Goal: Find specific page/section: Find specific page/section

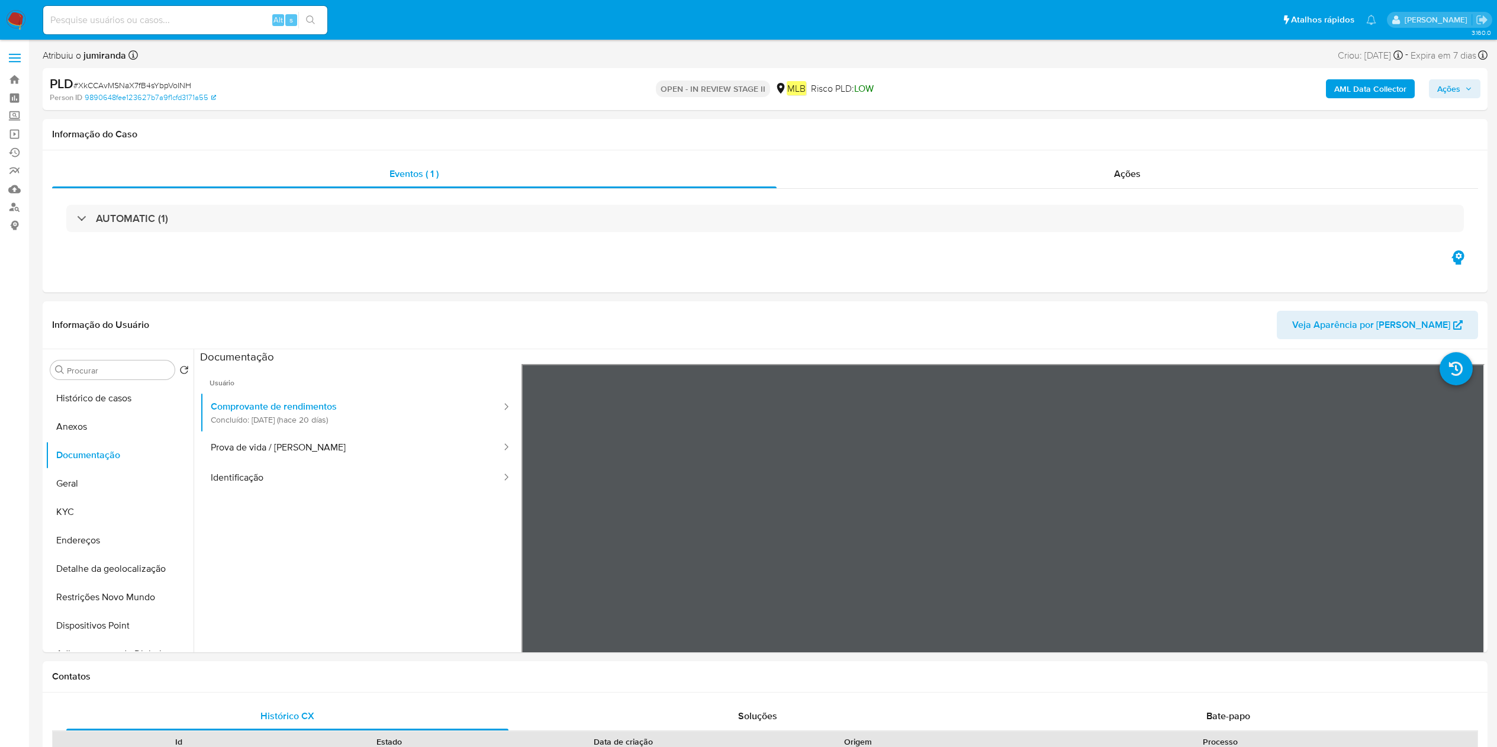
select select "10"
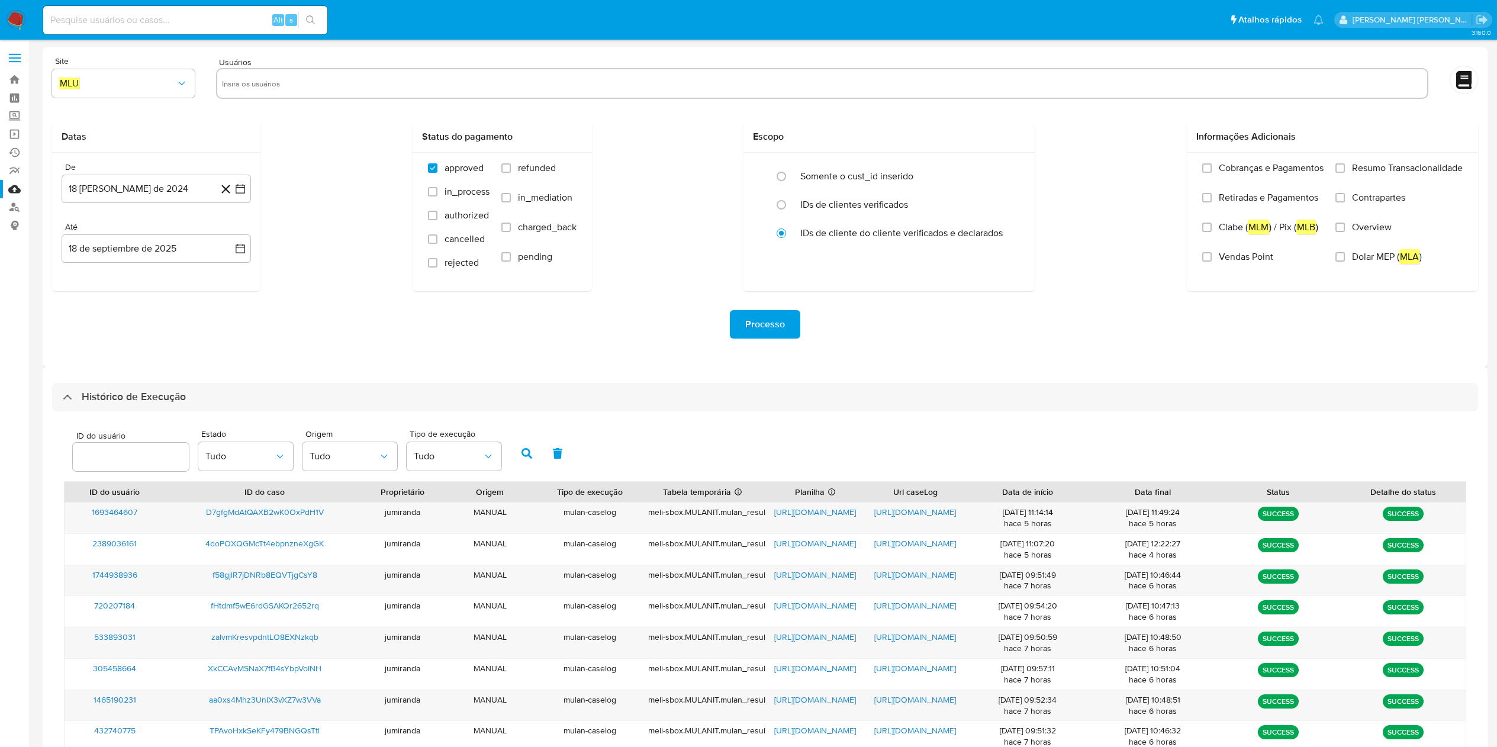
select select "10"
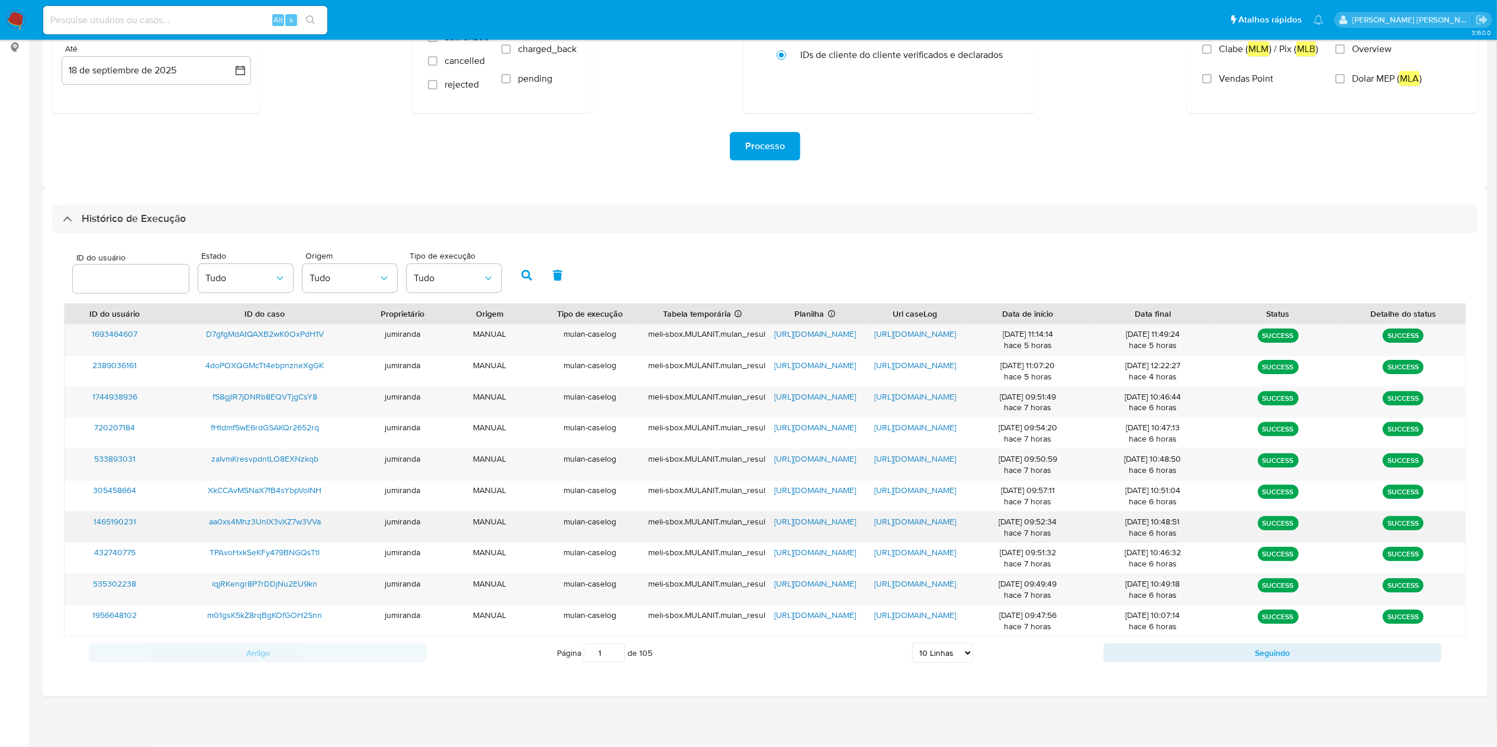
click at [820, 523] on span "https://docs.google.com/spreadsheets/d/114VlpxeglMc-FVhALyAzaDmGH8fkpqVDQSvjtGh…" at bounding box center [815, 522] width 82 height 12
click at [914, 520] on span "https://docs.google.com/document/d/1fhqWZNVCsHwUyGrosZbXekaoA6KAjhLp7q8mGwbRqvo…" at bounding box center [915, 522] width 82 height 12
click at [263, 524] on span "aa0xs4Mhz3UnlX3vXZ7w3VVa" at bounding box center [265, 522] width 112 height 12
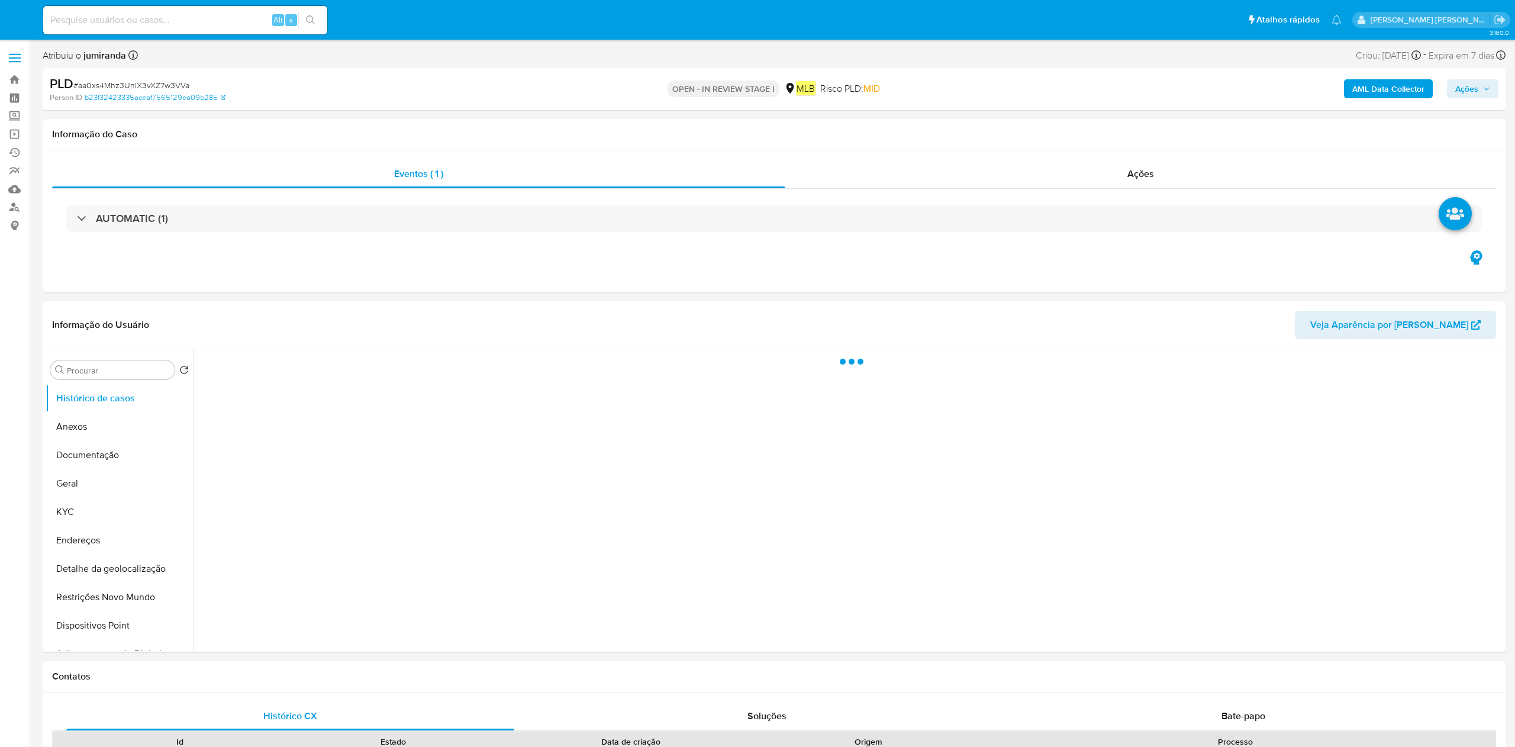
select select "10"
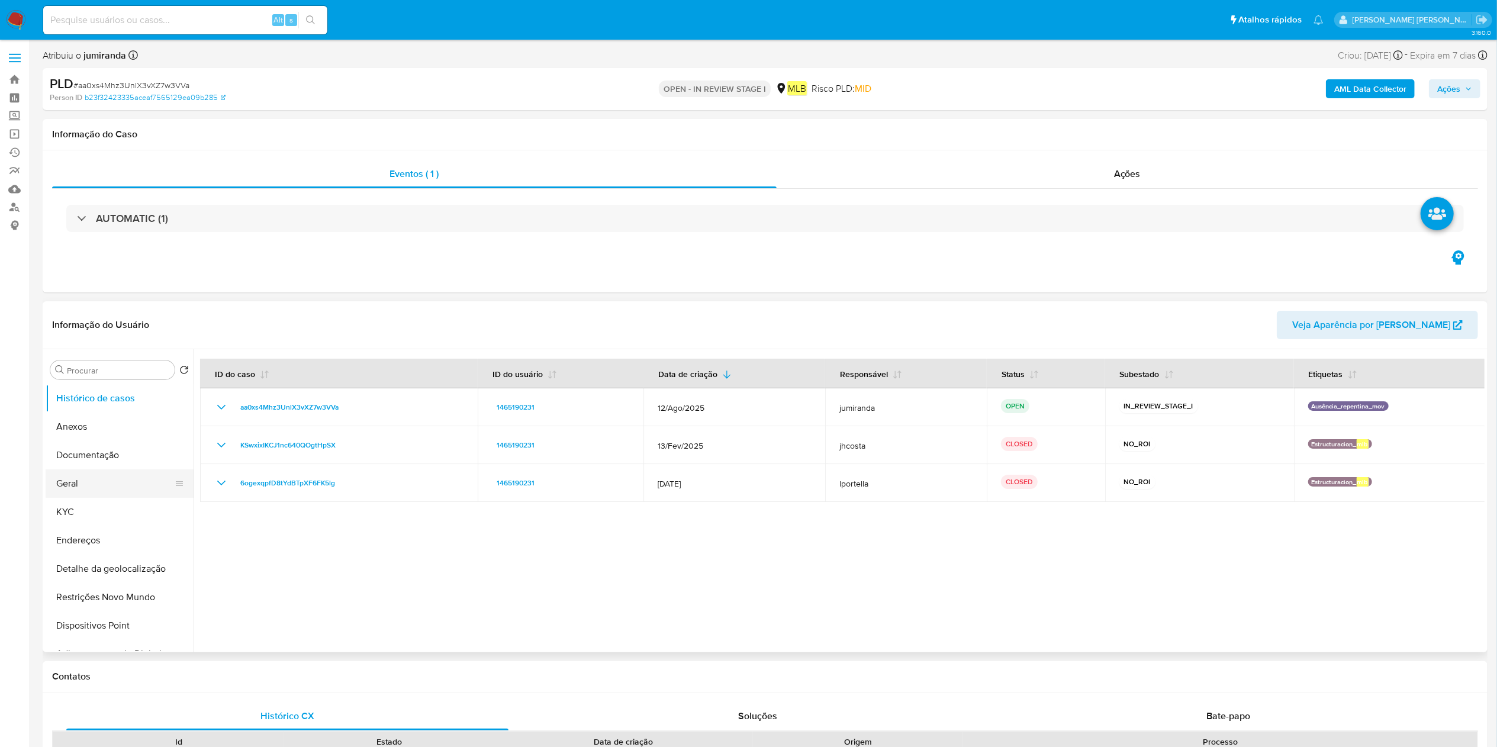
click at [83, 490] on button "Geral" at bounding box center [115, 483] width 139 height 28
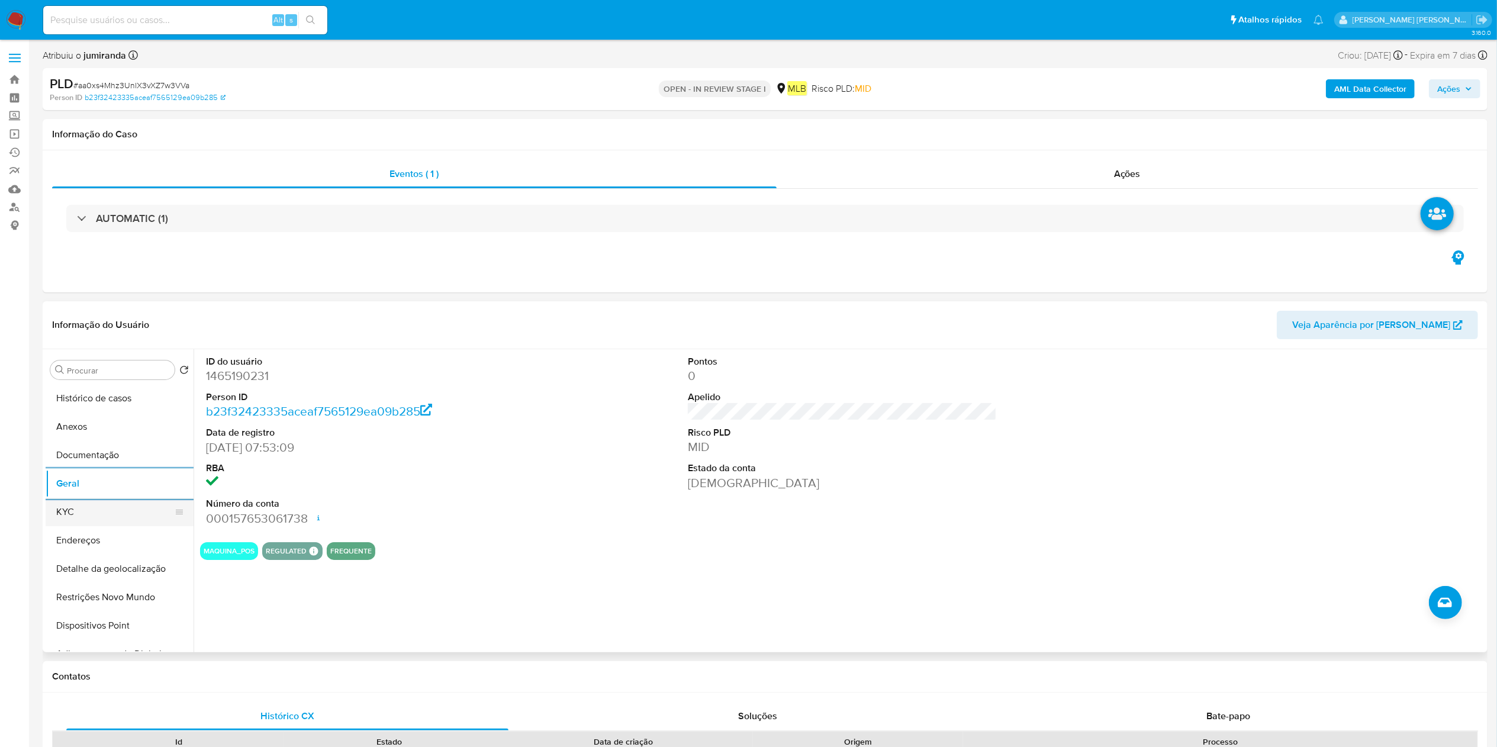
drag, startPoint x: 101, startPoint y: 508, endPoint x: 116, endPoint y: 506, distance: 15.6
click at [101, 508] on button "KYC" at bounding box center [115, 512] width 139 height 28
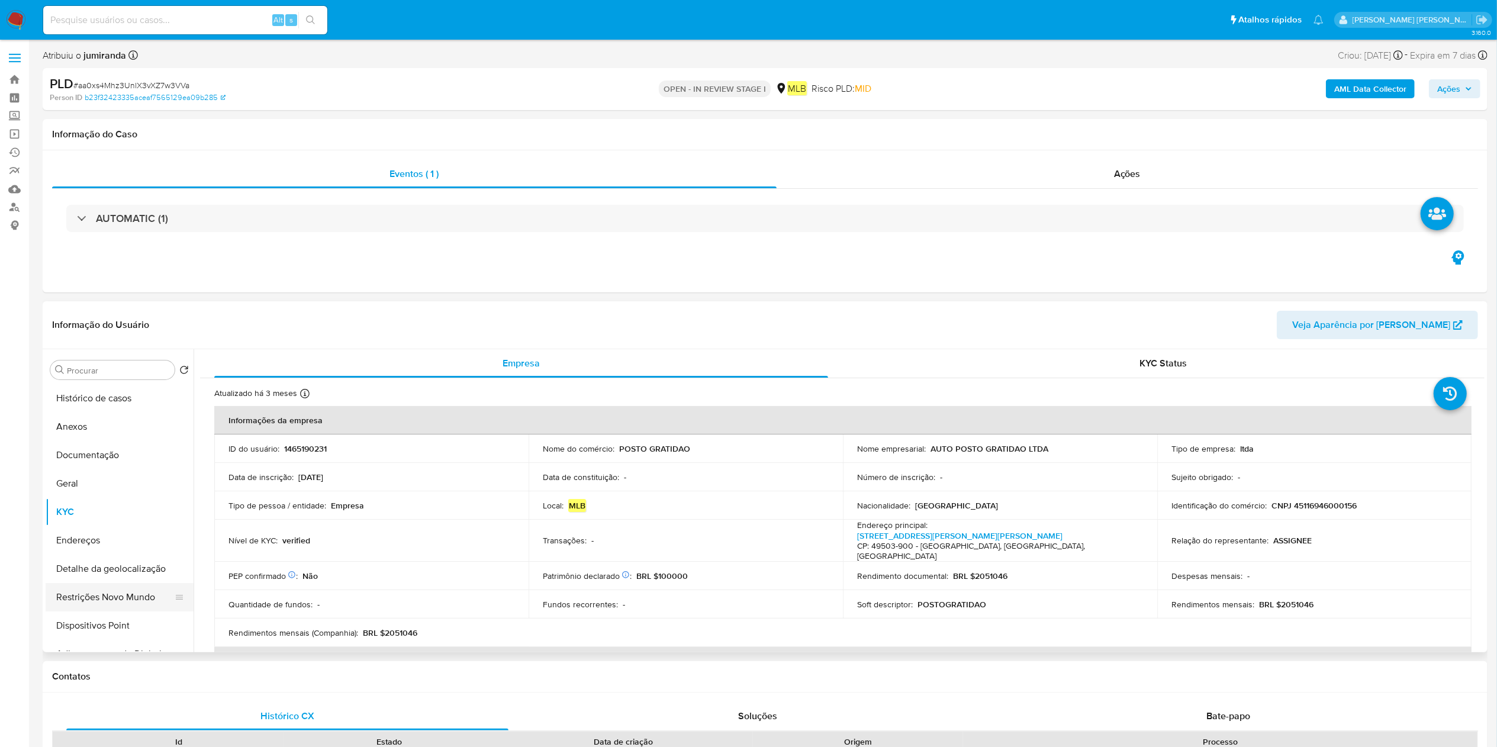
click at [99, 594] on button "Restrições Novo Mundo" at bounding box center [115, 597] width 139 height 28
